Goal: Transaction & Acquisition: Purchase product/service

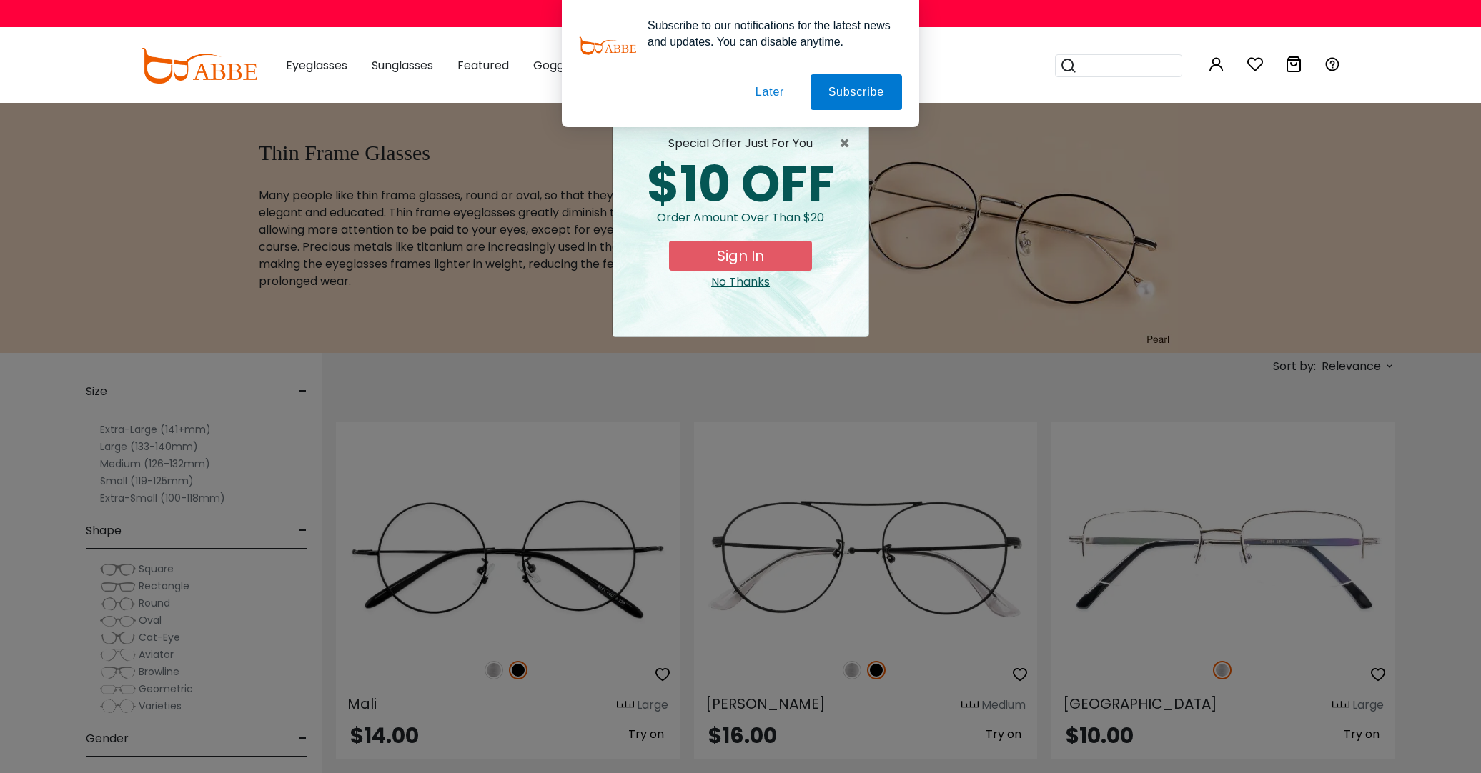
click at [415, 321] on div "× special offer just for you $10 OFF Order amount over than $20 Sign In No Than…" at bounding box center [740, 386] width 1481 height 773
click at [738, 282] on div "No Thanks" at bounding box center [740, 282] width 233 height 17
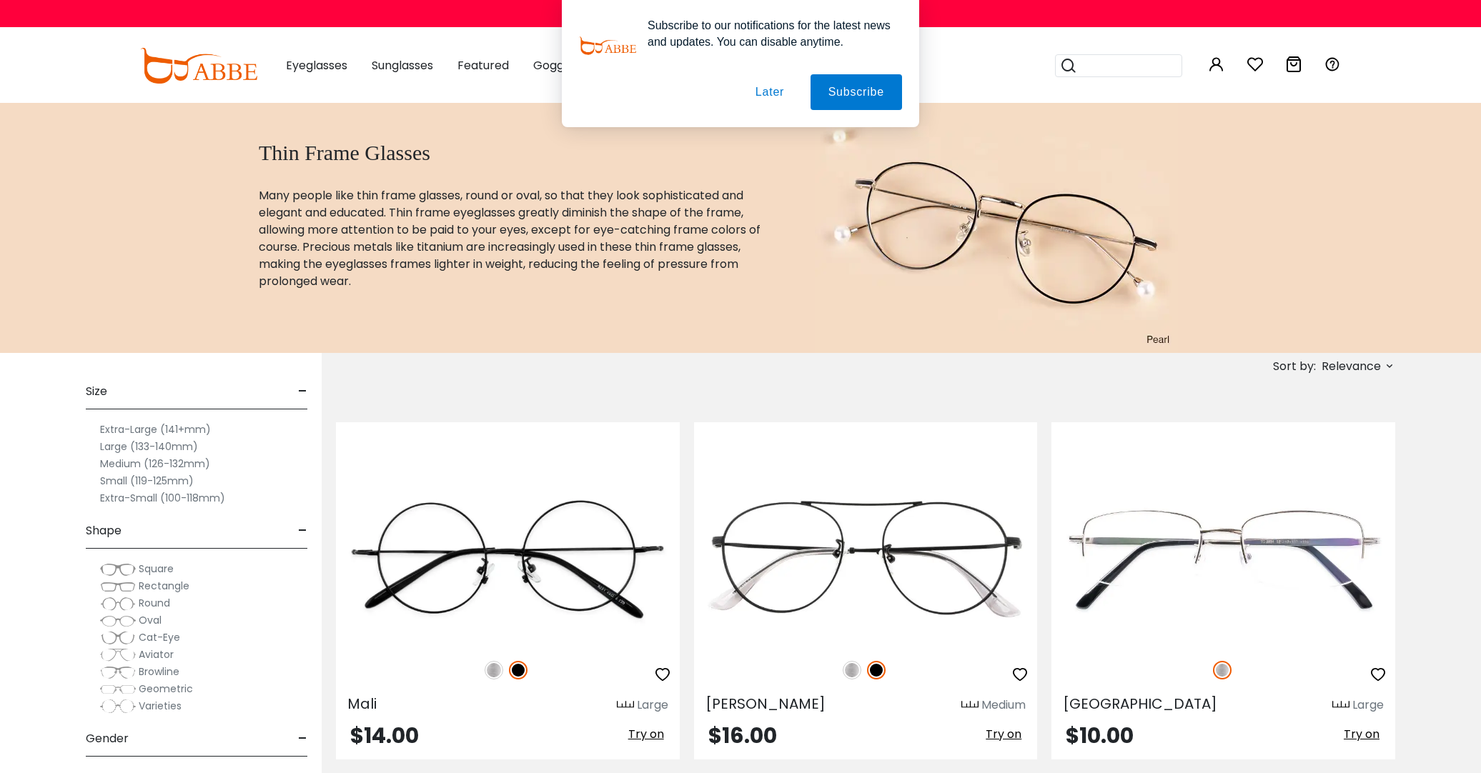
click at [139, 604] on span "Round" at bounding box center [154, 603] width 31 height 14
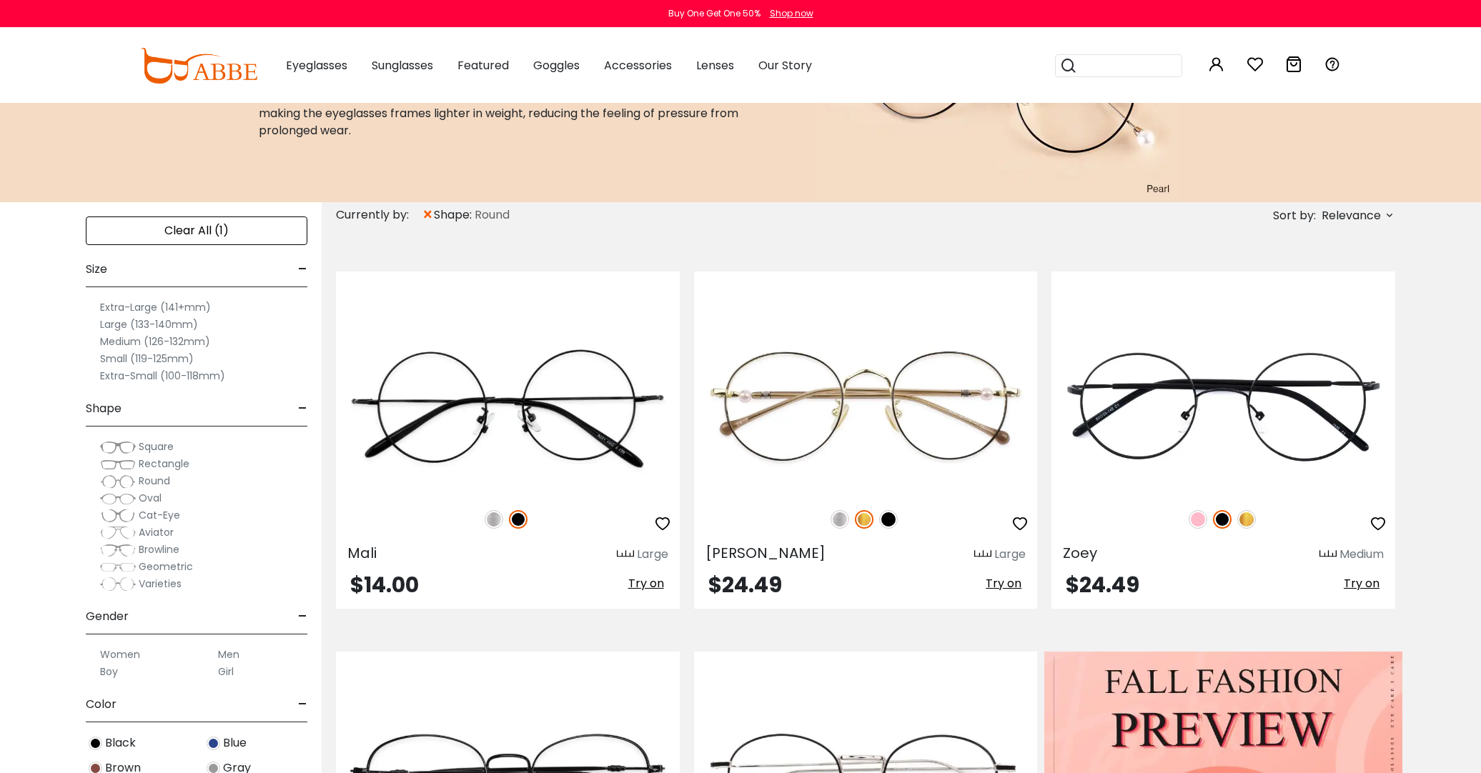
scroll to position [155, 0]
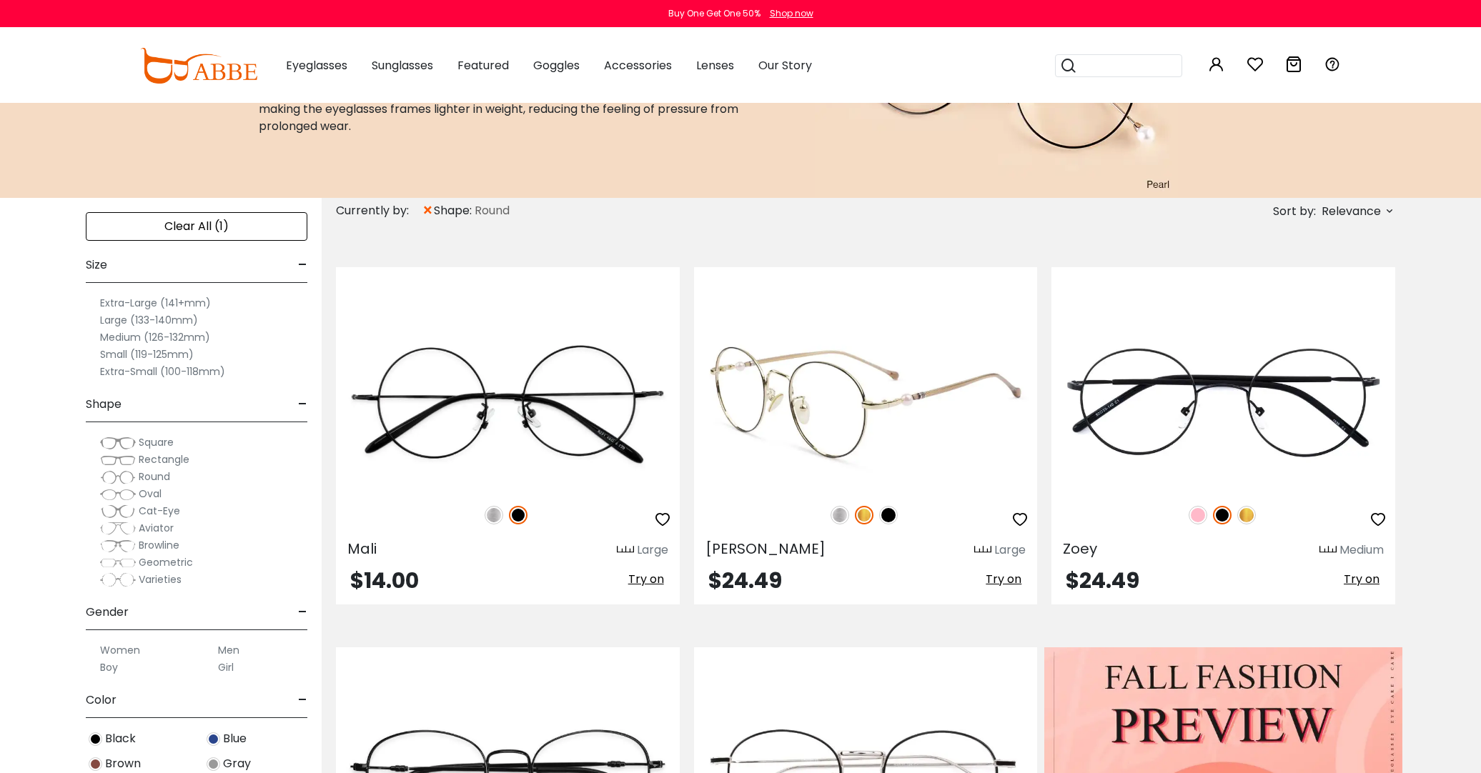
click at [891, 515] on img at bounding box center [888, 515] width 19 height 19
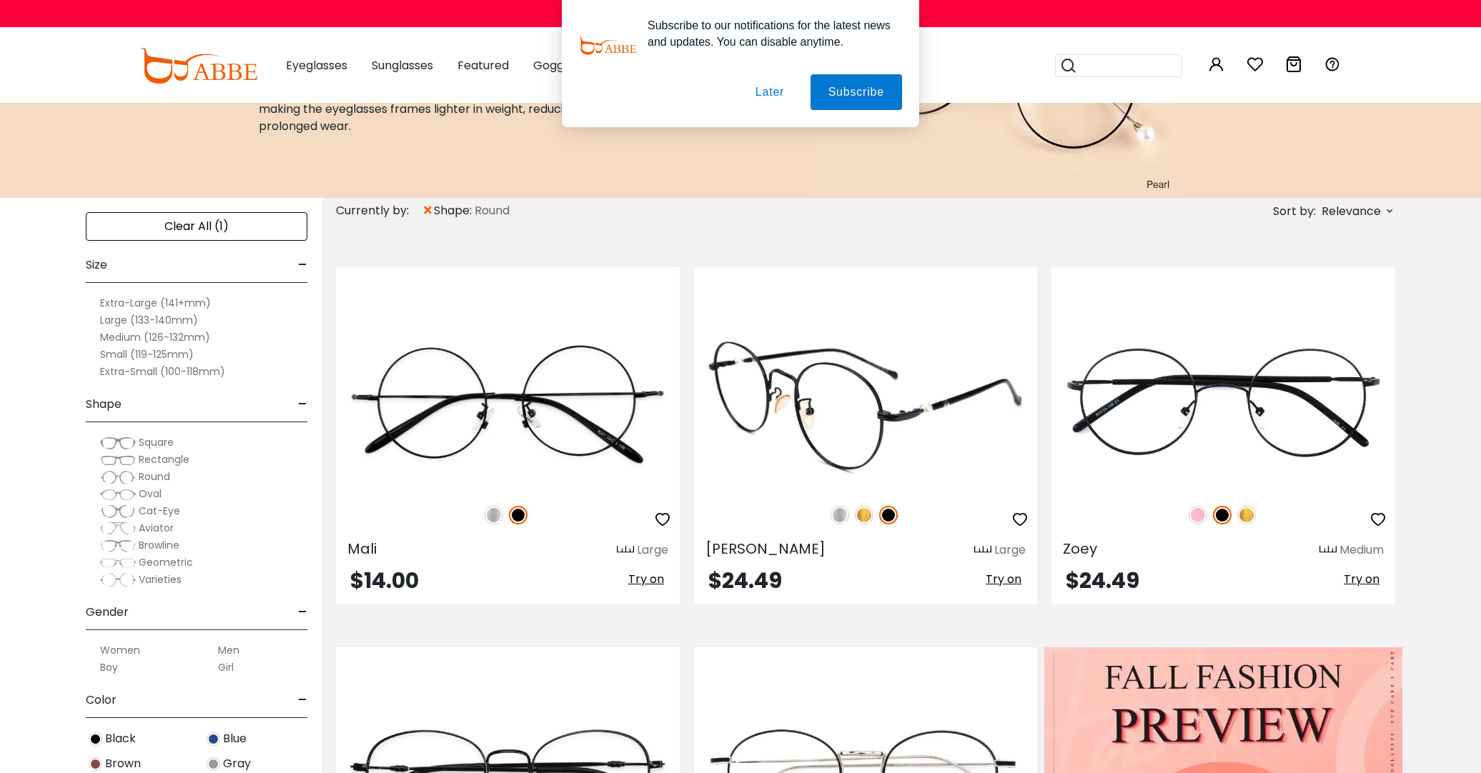
click at [835, 511] on img at bounding box center [840, 515] width 19 height 19
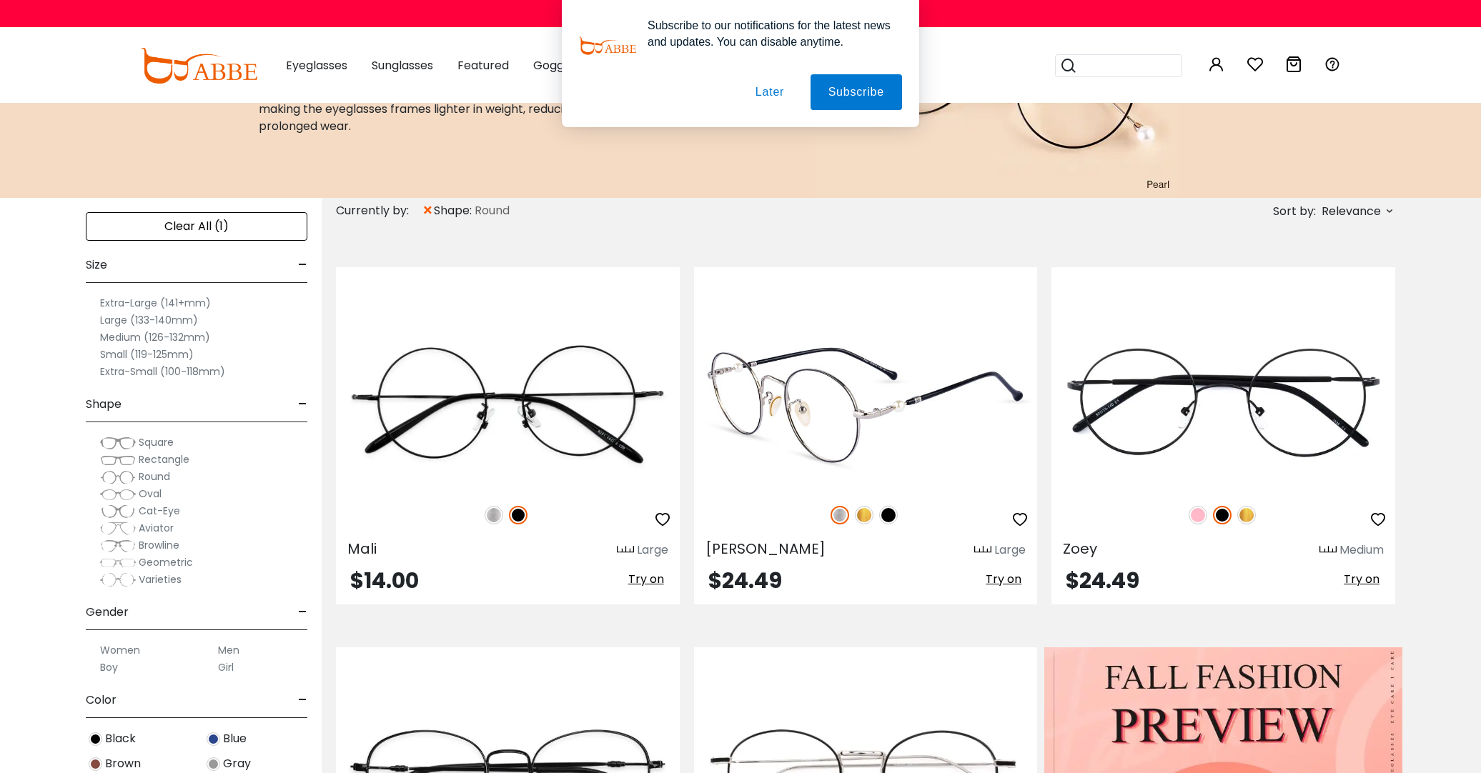
click at [866, 520] on img at bounding box center [864, 515] width 19 height 19
click at [886, 519] on img at bounding box center [888, 515] width 19 height 19
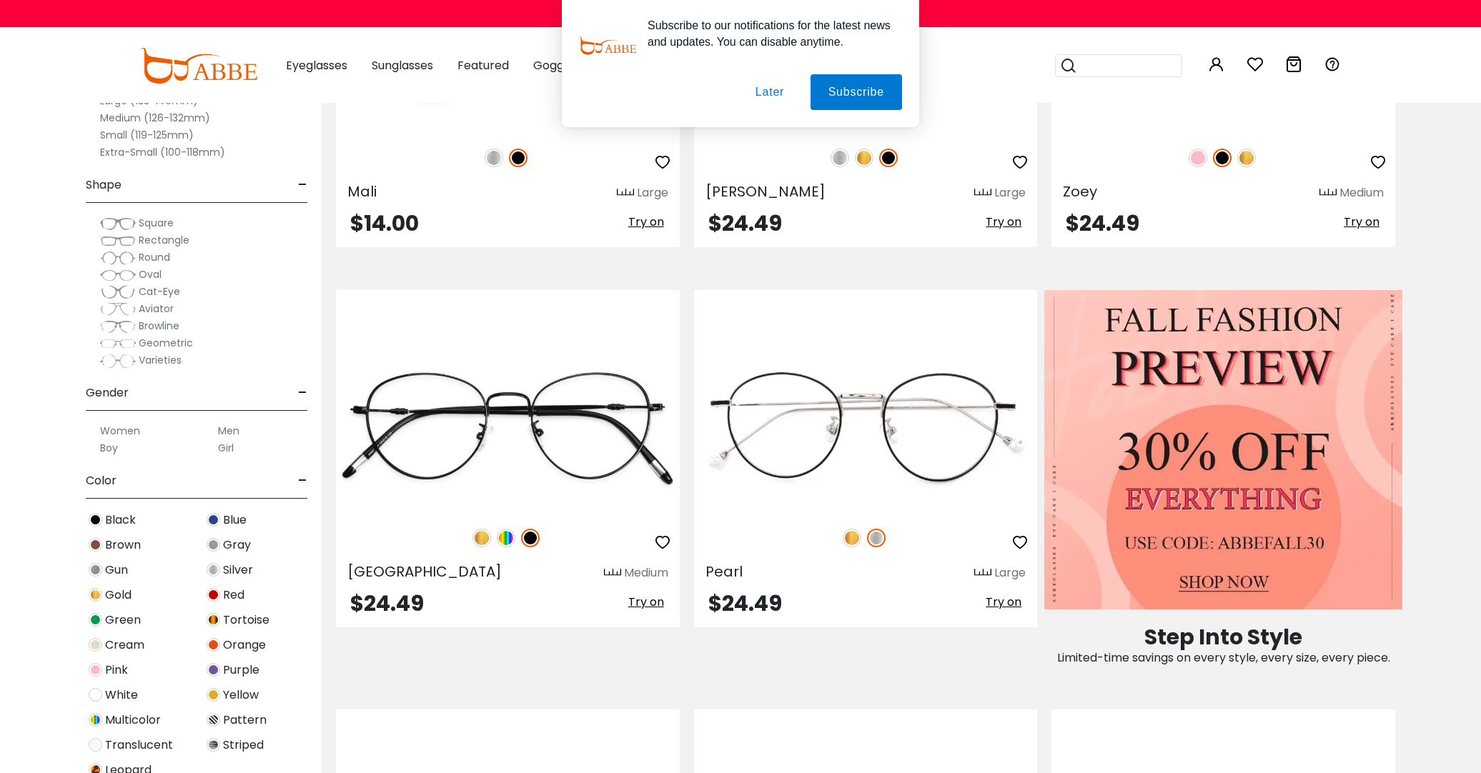
scroll to position [515, 0]
